Goal: Task Accomplishment & Management: Complete application form

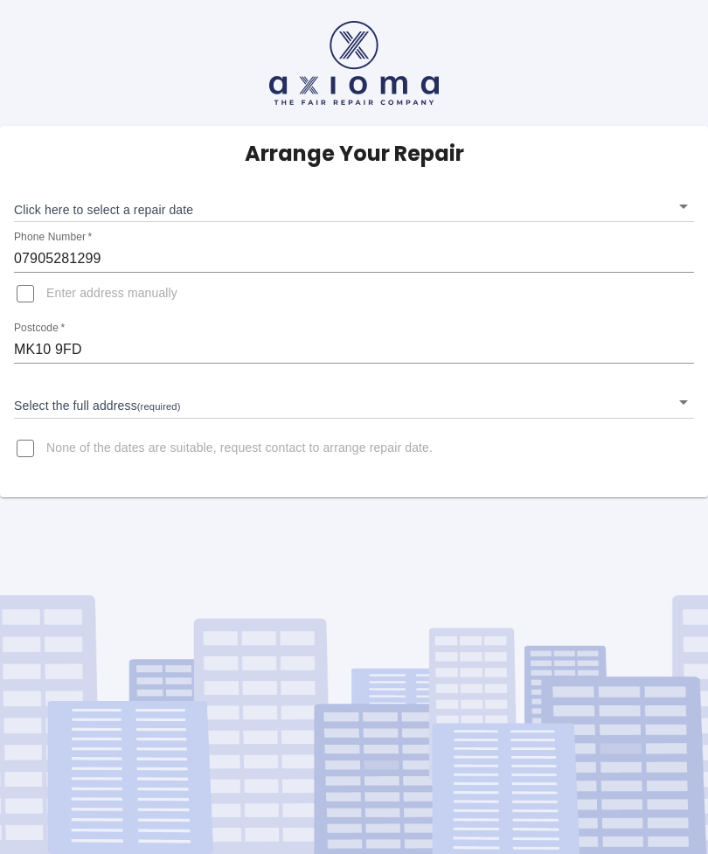
click at [61, 337] on input "MK10 9FD" at bounding box center [354, 350] width 680 height 28
click at [73, 407] on body "Arrange Your Repair Click here to select a repair date ​ Phone Number   * 07905…" at bounding box center [354, 427] width 708 height 854
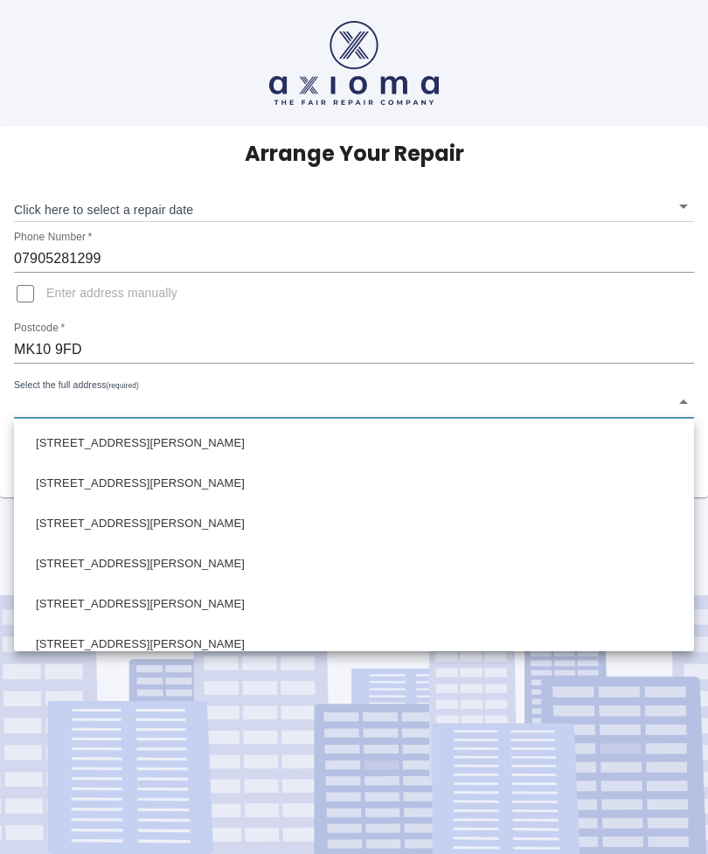
click at [112, 396] on div at bounding box center [354, 427] width 708 height 854
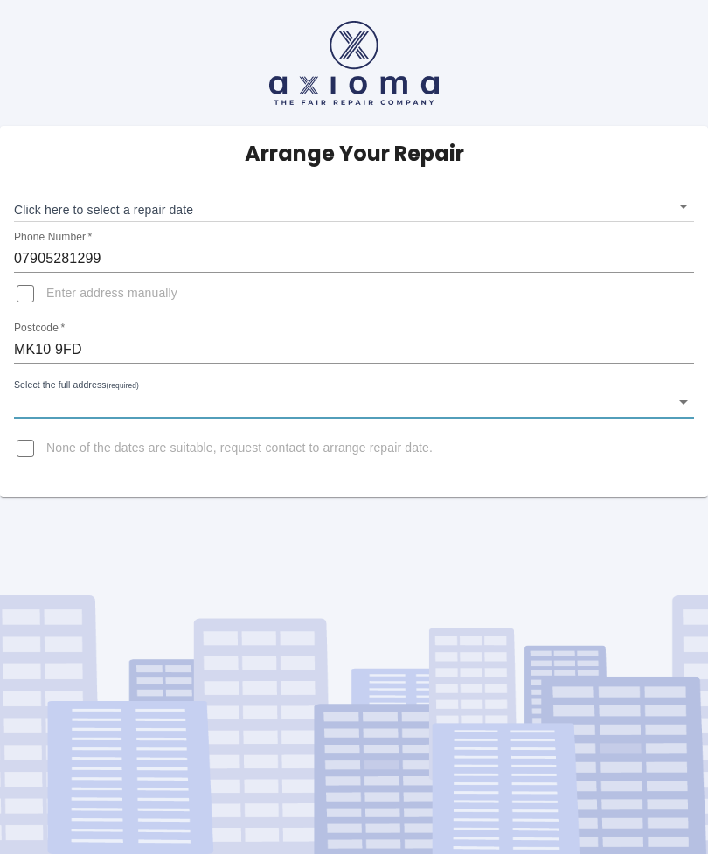
click at [86, 393] on body "Arrange Your Repair Click here to select a repair date ​ Phone Number   * 07905…" at bounding box center [354, 427] width 708 height 854
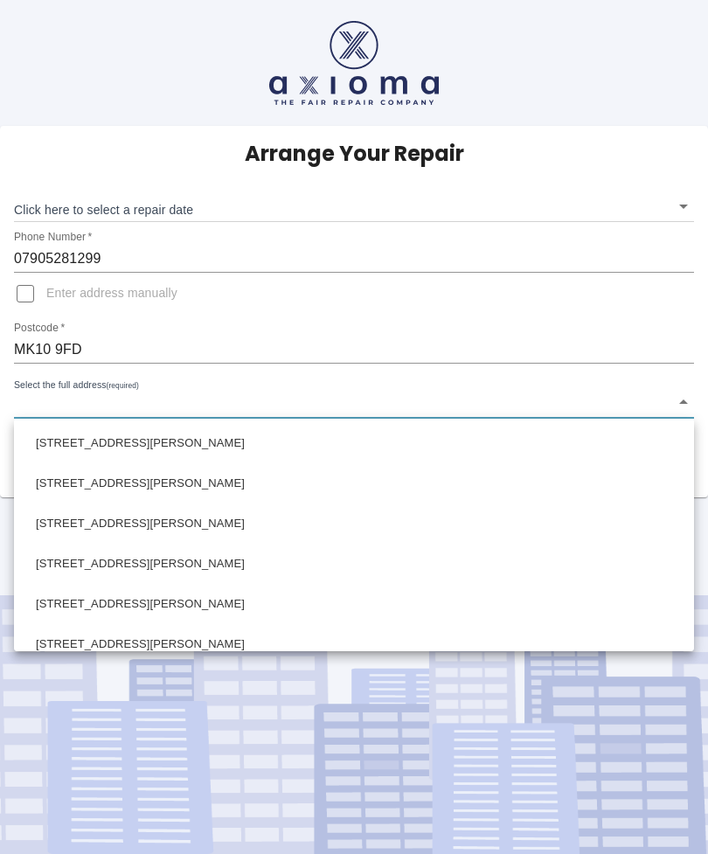
click at [120, 477] on li "119 Blanchland Circle Monkston, Milton Keynes Buckinghamshire" at bounding box center [353, 483] width 671 height 40
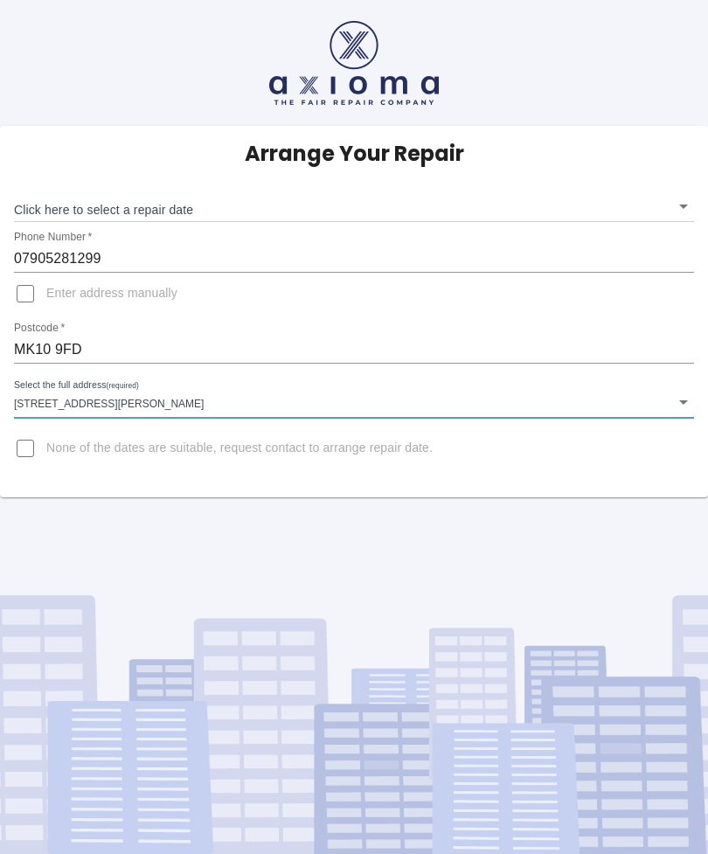
type input "119 Blanchland Circle Monkston, Milton Keynes Buckinghamshire"
click at [683, 393] on body "Arrange Your Repair Click here to select a repair date ​ Phone Number   * 07905…" at bounding box center [354, 427] width 708 height 854
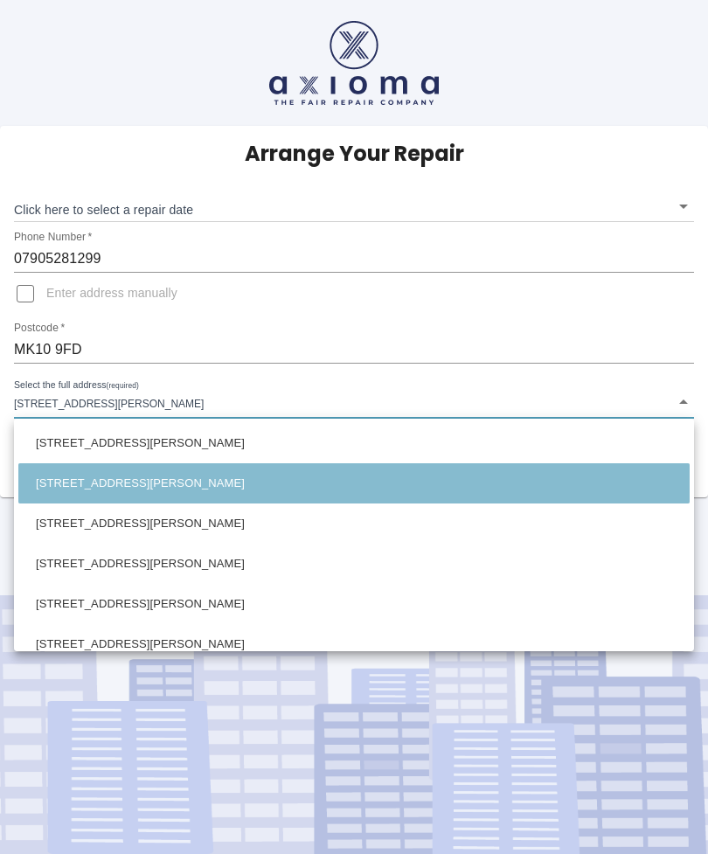
click at [240, 486] on li "119 Blanchland Circle Monkston, Milton Keynes Buckinghamshire" at bounding box center [353, 483] width 671 height 40
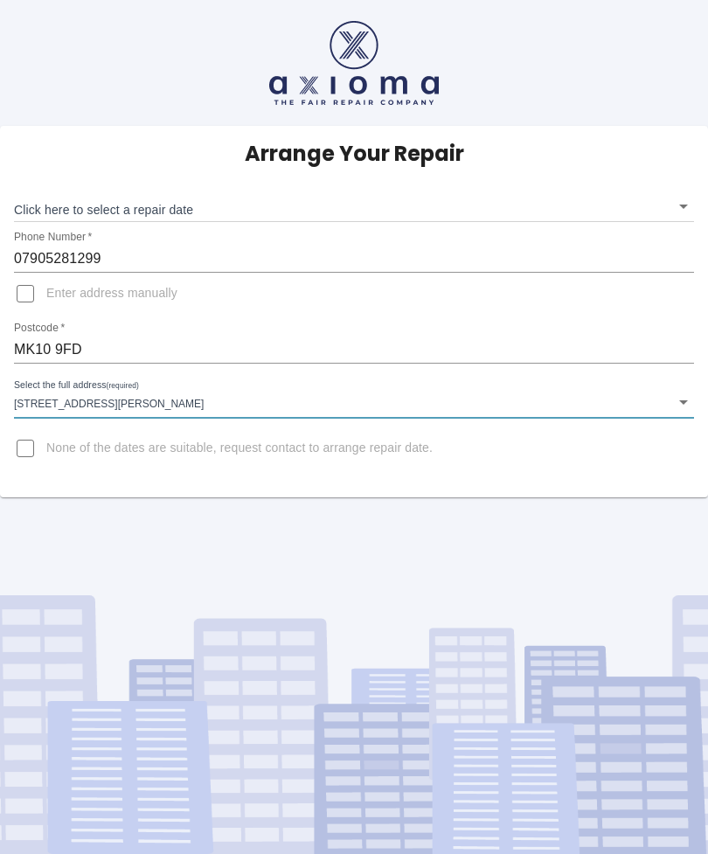
click at [431, 461] on label "None of the dates are suitable, request contact to arrange repair date." at bounding box center [218, 449] width 428 height 42
click at [46, 461] on input "None of the dates are suitable, request contact to arrange repair date." at bounding box center [25, 449] width 42 height 42
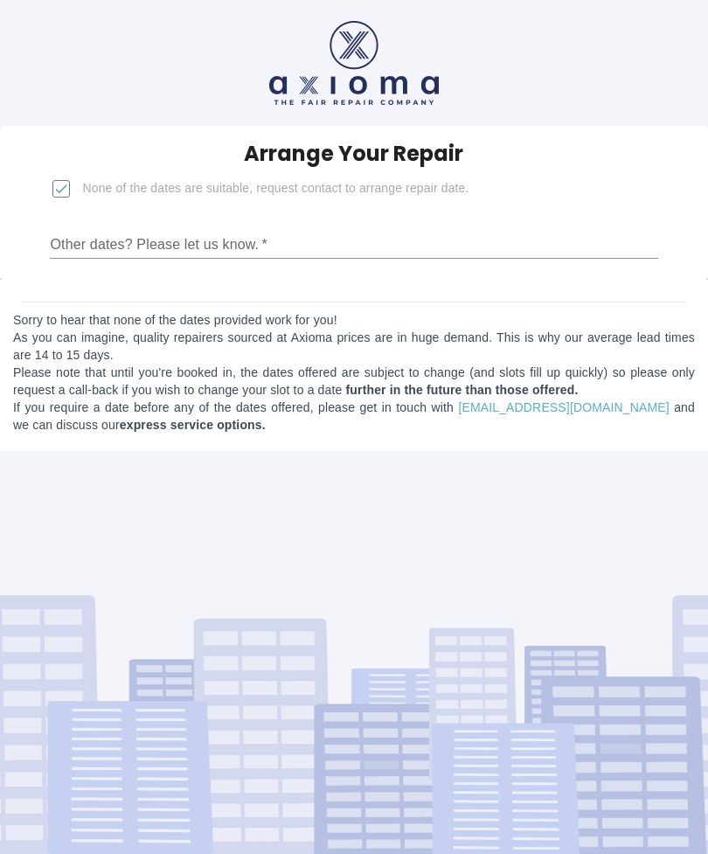
click at [82, 192] on input "None of the dates are suitable, request contact to arrange repair date." at bounding box center [61, 189] width 42 height 42
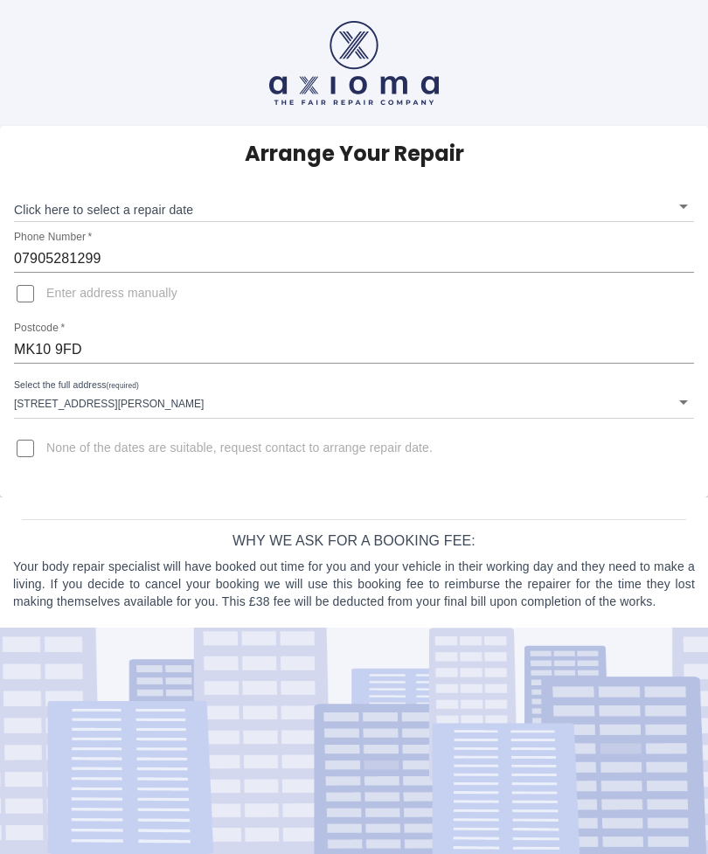
scroll to position [57, 0]
click at [204, 428] on label "None of the dates are suitable, request contact to arrange repair date." at bounding box center [218, 449] width 428 height 42
click at [46, 428] on input "None of the dates are suitable, request contact to arrange repair date." at bounding box center [25, 449] width 42 height 42
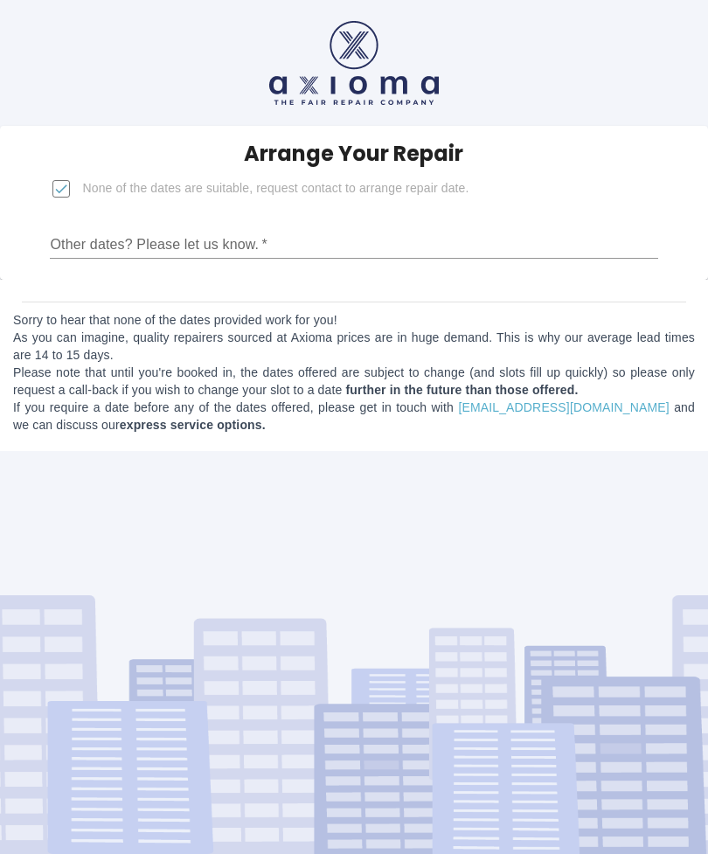
click at [82, 168] on input "None of the dates are suitable, request contact to arrange repair date." at bounding box center [61, 189] width 42 height 42
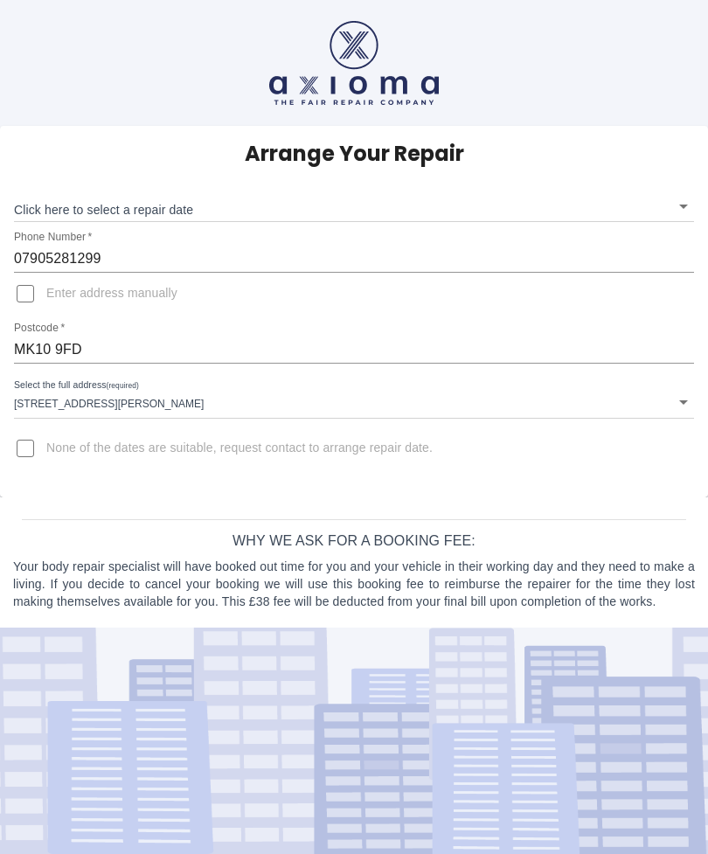
click at [367, 424] on div "Arrange Your Repair Click here to select a repair date ​ Phone Number   * 07905…" at bounding box center [354, 312] width 708 height 372
click at [393, 428] on label "None of the dates are suitable, request contact to arrange repair date." at bounding box center [218, 449] width 428 height 42
click at [46, 428] on input "None of the dates are suitable, request contact to arrange repair date." at bounding box center [25, 449] width 42 height 42
checkbox input "true"
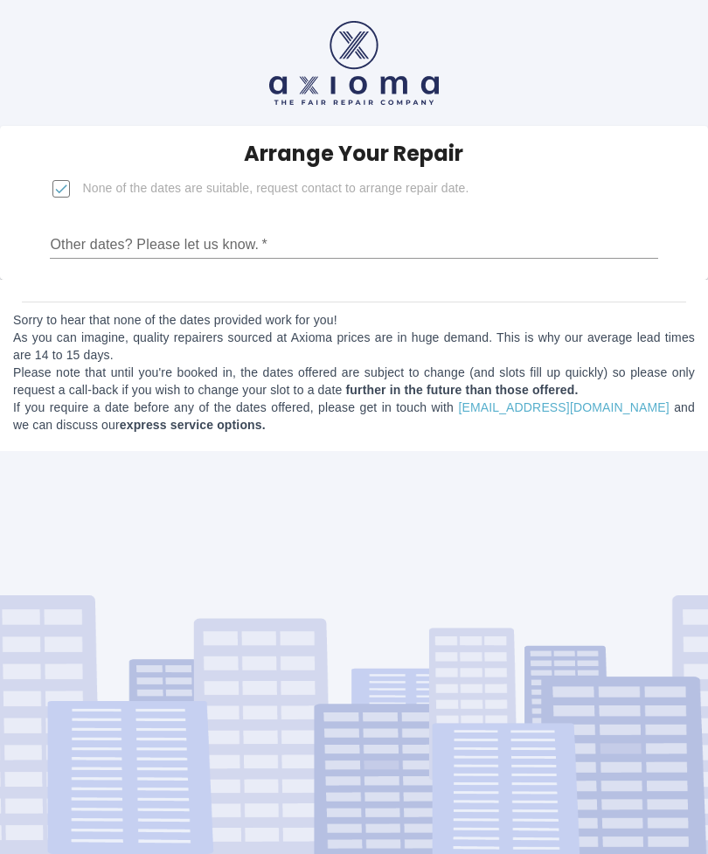
click at [393, 412] on div "Arrange Your Repair None of the dates are suitable, request contact to arrange …" at bounding box center [354, 427] width 708 height 854
click at [217, 231] on input "Other dates? Please let us know.   *" at bounding box center [354, 245] width 608 height 28
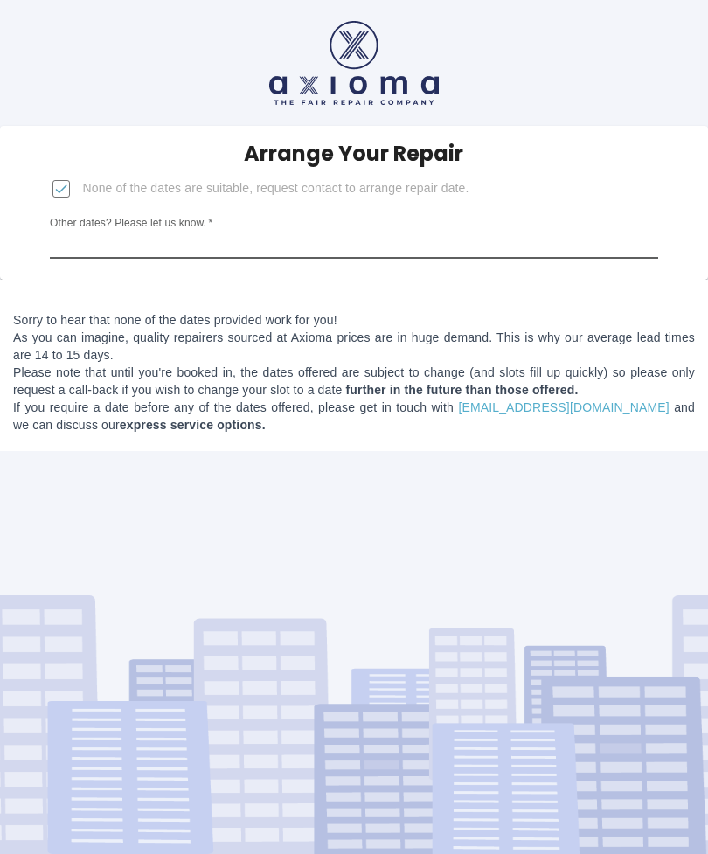
click at [136, 216] on label "Other dates? Please let us know.   *" at bounding box center [131, 223] width 163 height 15
click at [136, 231] on input "Other dates? Please let us know.   *" at bounding box center [354, 245] width 608 height 28
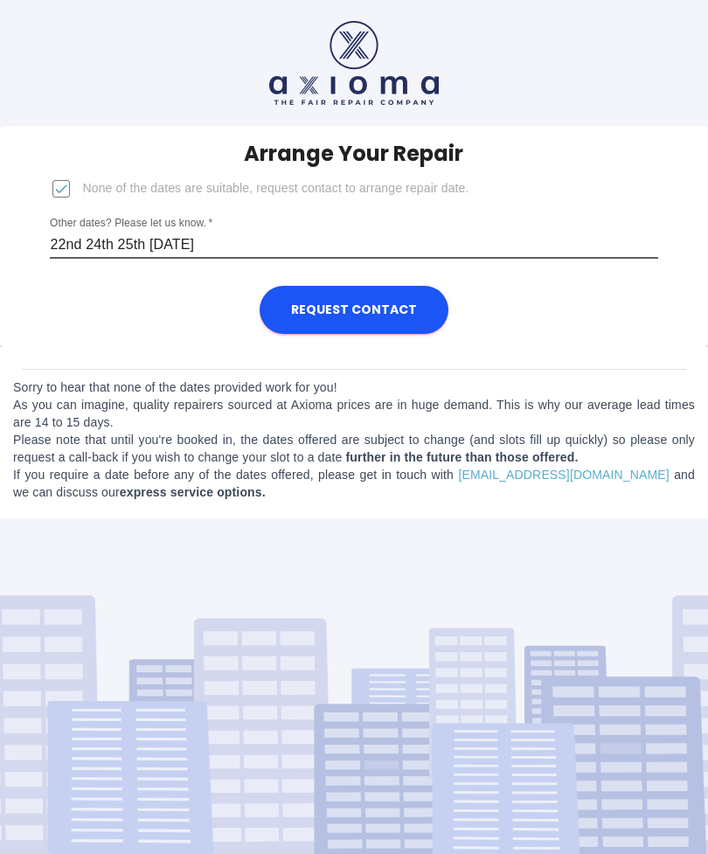
click at [337, 231] on input "22nd 24th 25th 29th September" at bounding box center [354, 245] width 608 height 28
type input "22nd 24th 25th 29th September 1st 2nd 6th 8th &9th October"
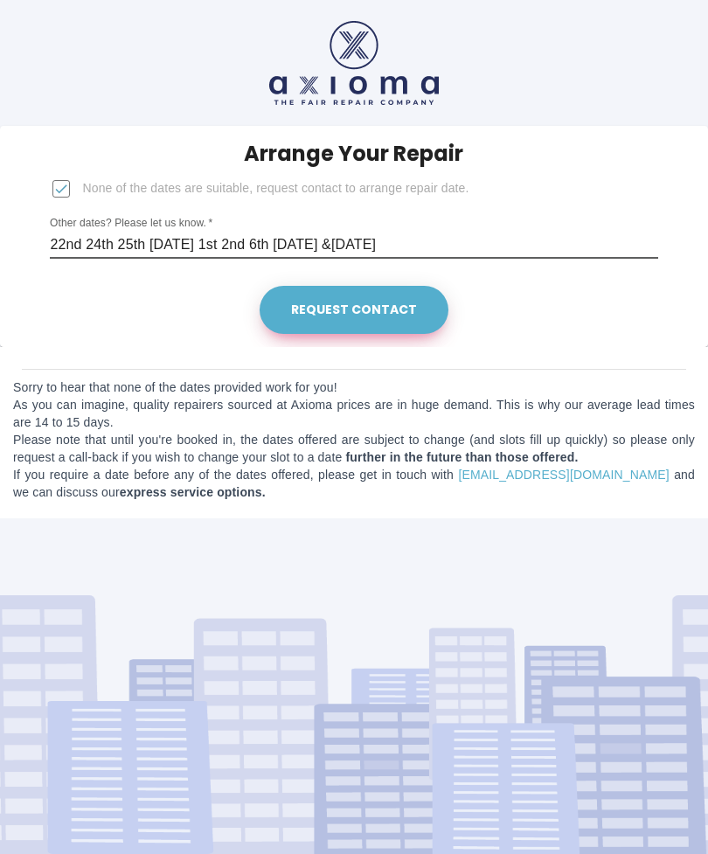
click at [367, 286] on button "Request contact" at bounding box center [354, 310] width 189 height 48
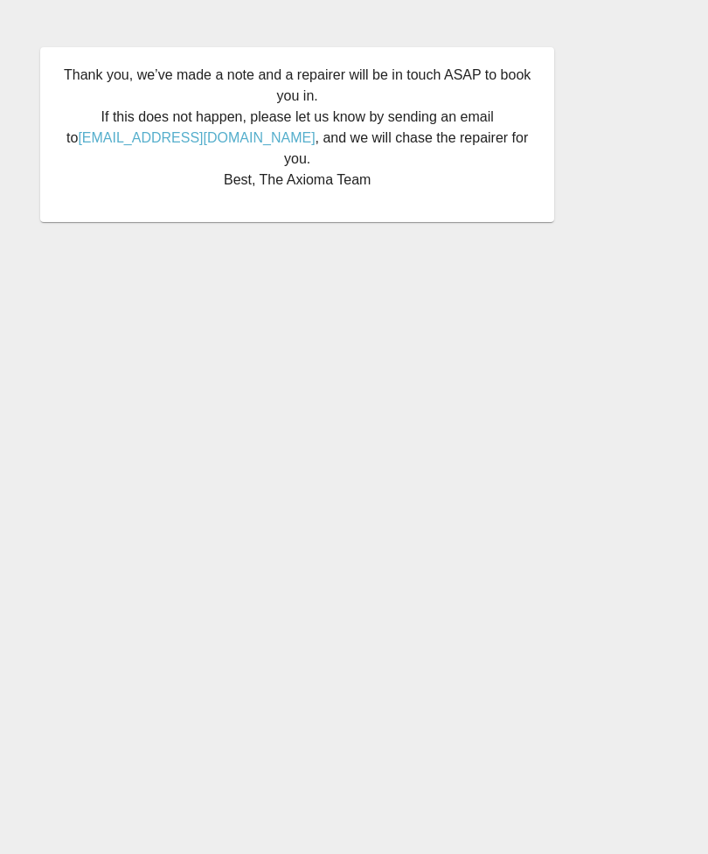
scroll to position [57, 0]
